Goal: Complete application form

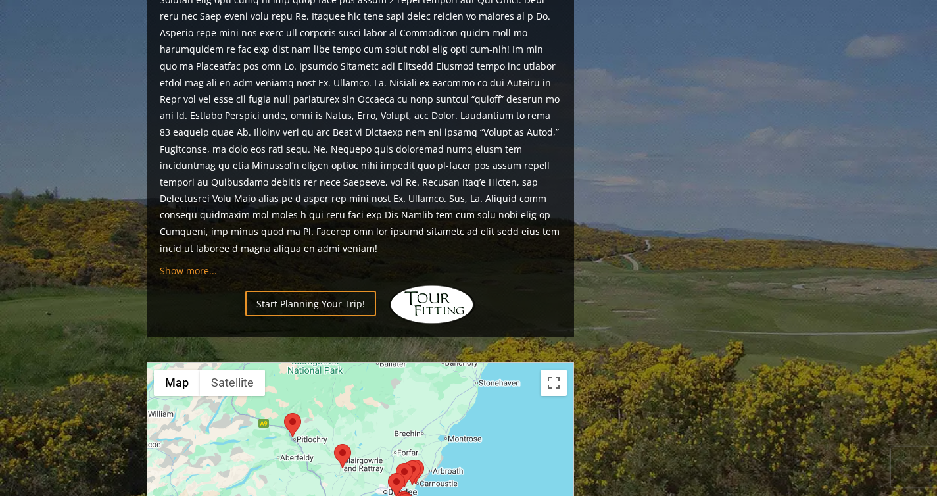
scroll to position [1393, 0]
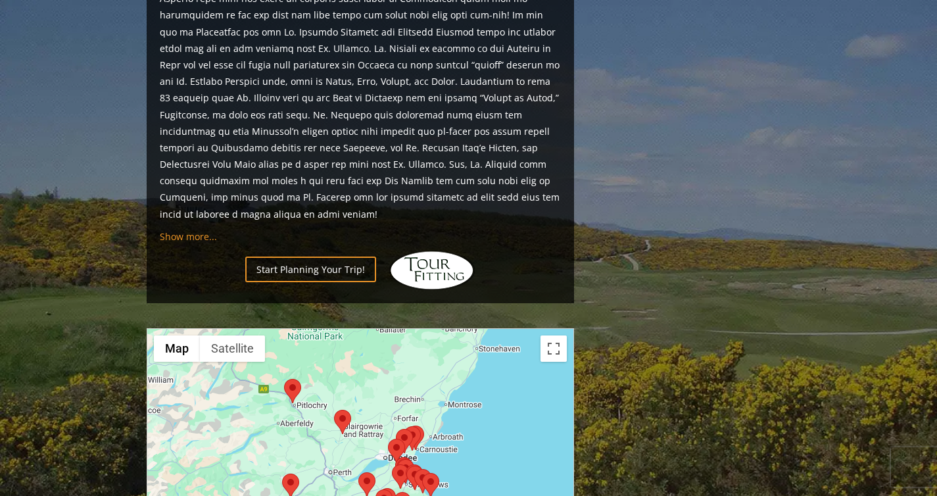
click at [422, 251] on img at bounding box center [432, 270] width 86 height 39
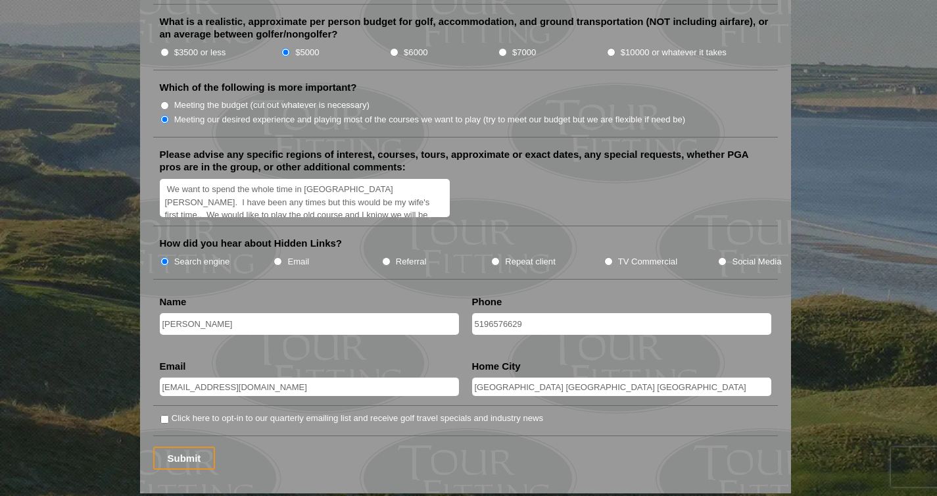
scroll to position [1571, 0]
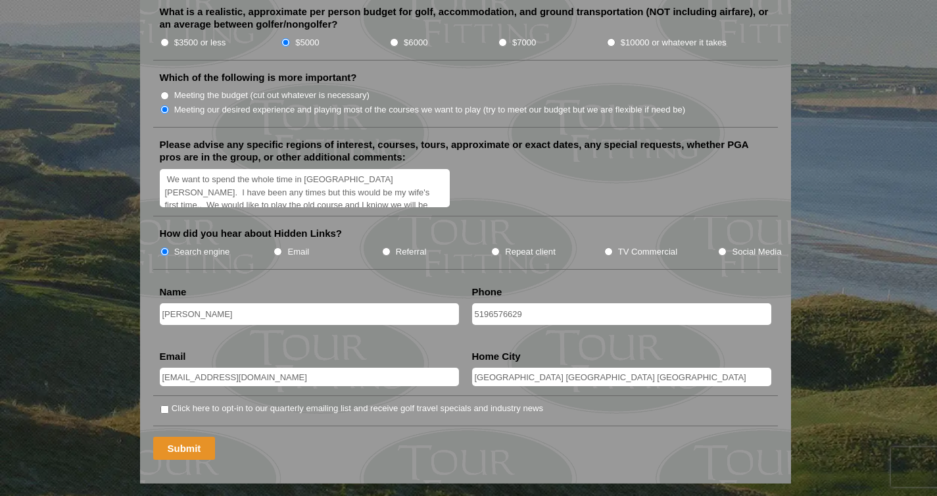
click at [172, 437] on input "Submit" at bounding box center [184, 448] width 62 height 23
